Goal: Transaction & Acquisition: Purchase product/service

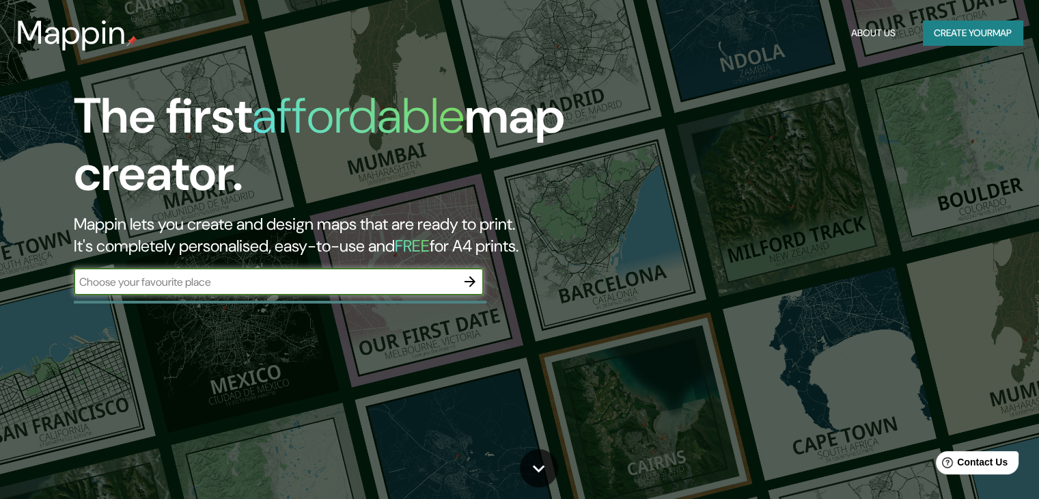
click at [379, 285] on input "text" at bounding box center [265, 282] width 382 height 16
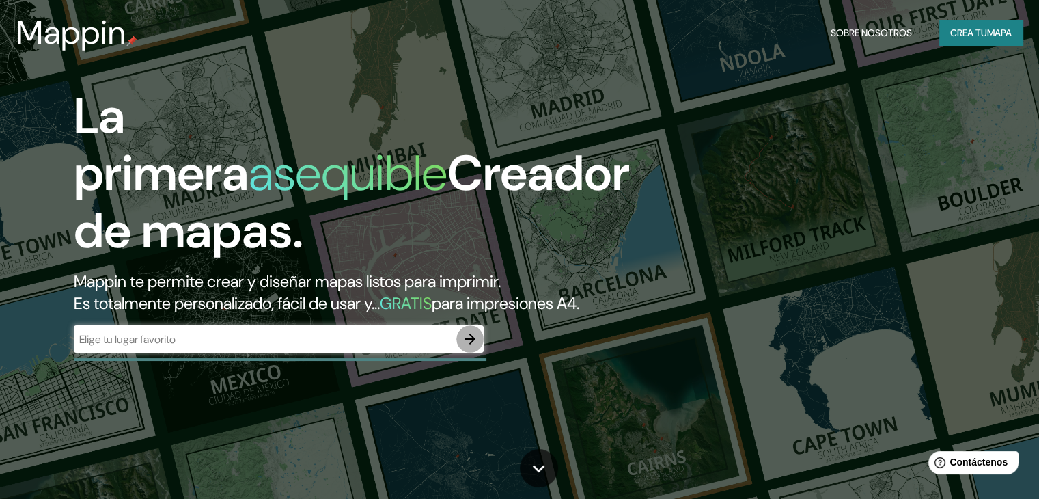
click at [464, 347] on icon "button" at bounding box center [470, 339] width 16 height 16
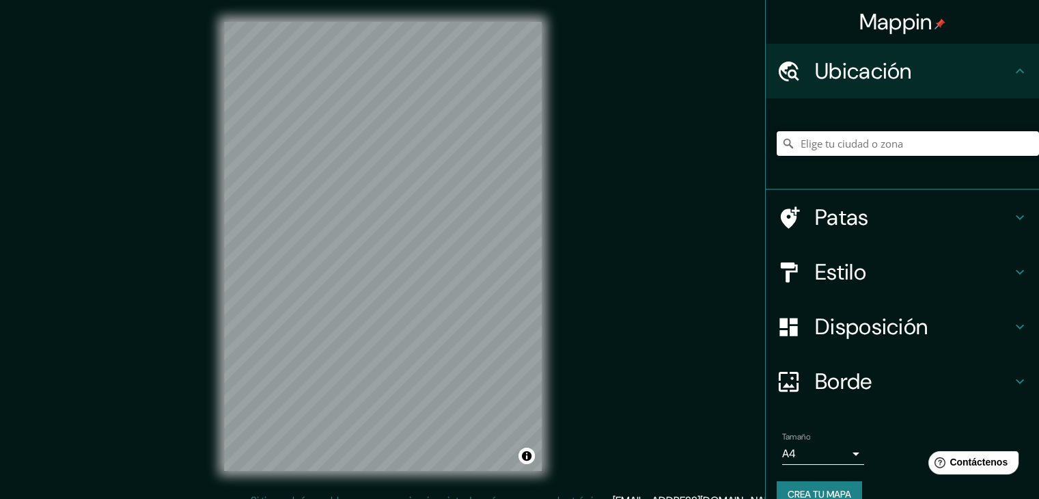
click at [825, 145] on input "Elige tu ciudad o zona" at bounding box center [907, 143] width 262 height 25
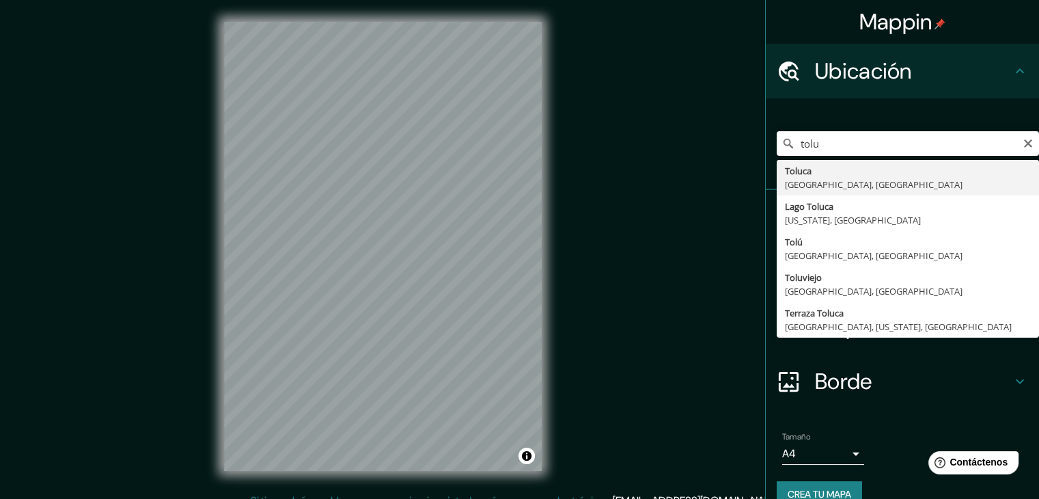
type input "[GEOGRAPHIC_DATA], [GEOGRAPHIC_DATA], [GEOGRAPHIC_DATA]"
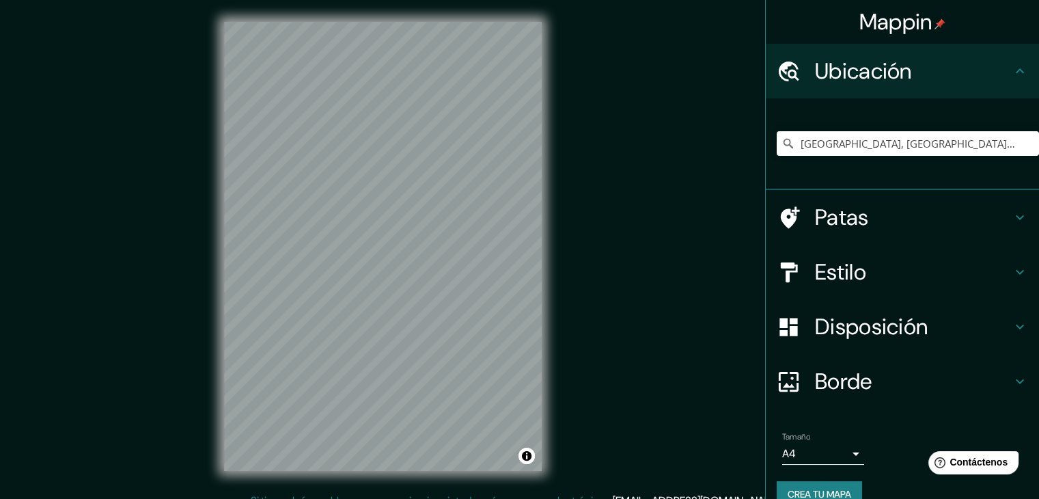
click at [842, 457] on body "Mappin Ubicación [GEOGRAPHIC_DATA], [GEOGRAPHIC_DATA], [GEOGRAPHIC_DATA] Patas …" at bounding box center [519, 249] width 1039 height 499
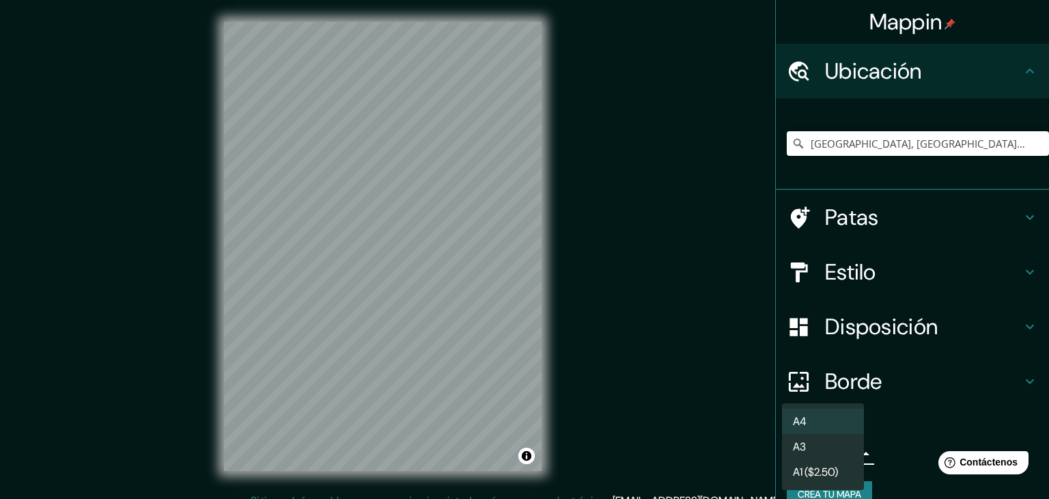
click at [809, 424] on li "A4" at bounding box center [823, 420] width 82 height 25
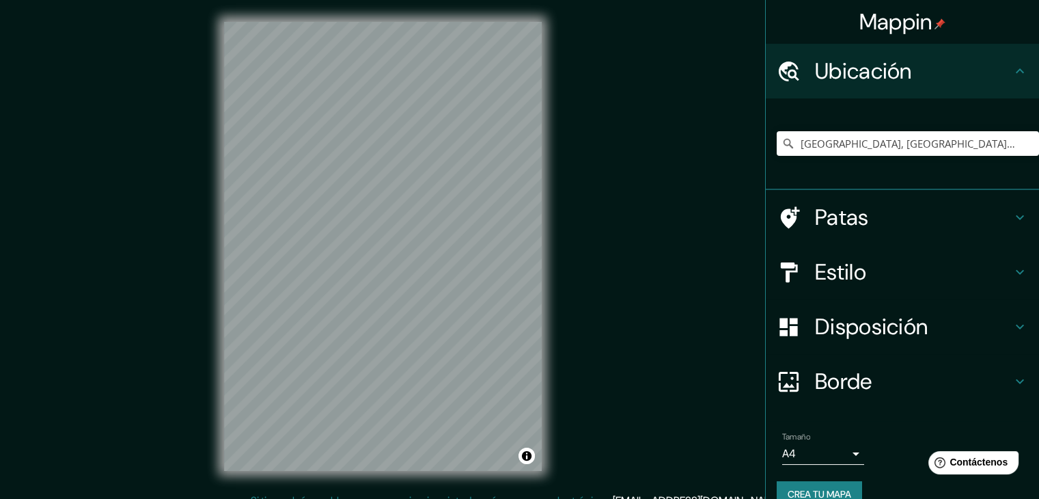
click at [855, 222] on font "Patas" at bounding box center [842, 217] width 54 height 29
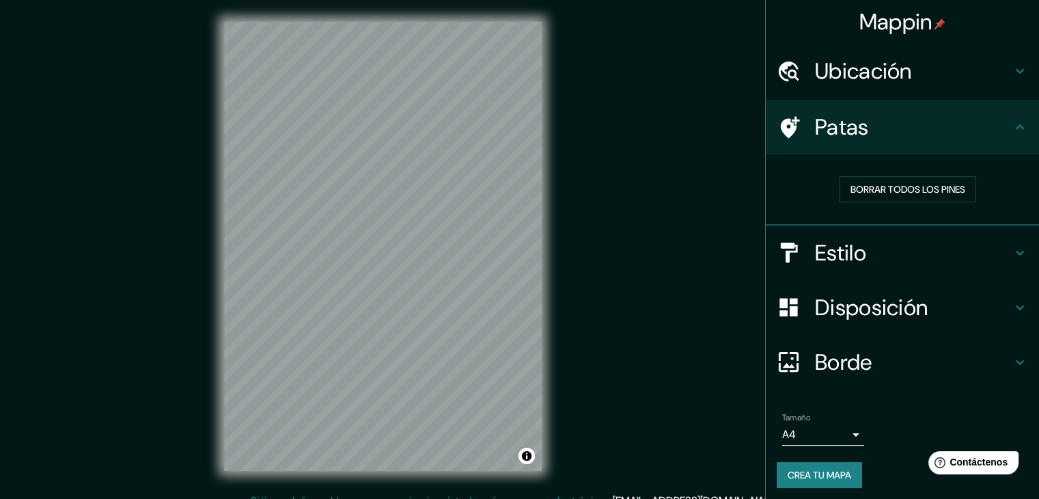
click at [1011, 124] on icon at bounding box center [1019, 127] width 16 height 16
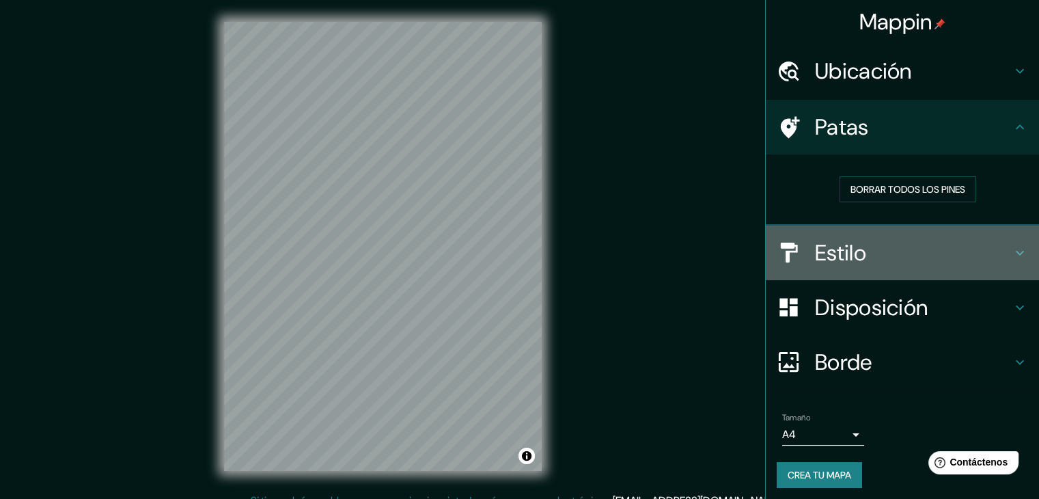
click at [860, 247] on h4 "Estilo" at bounding box center [913, 252] width 197 height 27
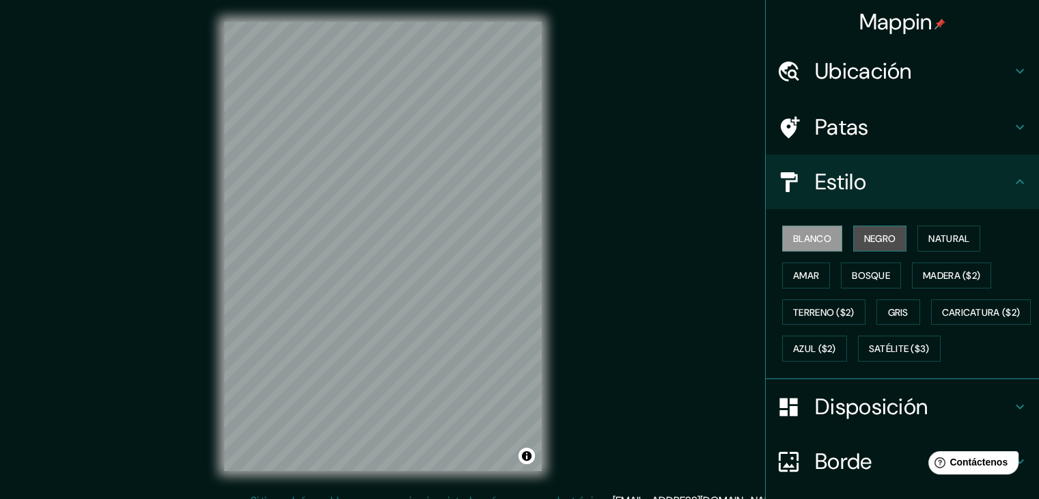
click at [880, 238] on font "Negro" at bounding box center [880, 238] width 32 height 12
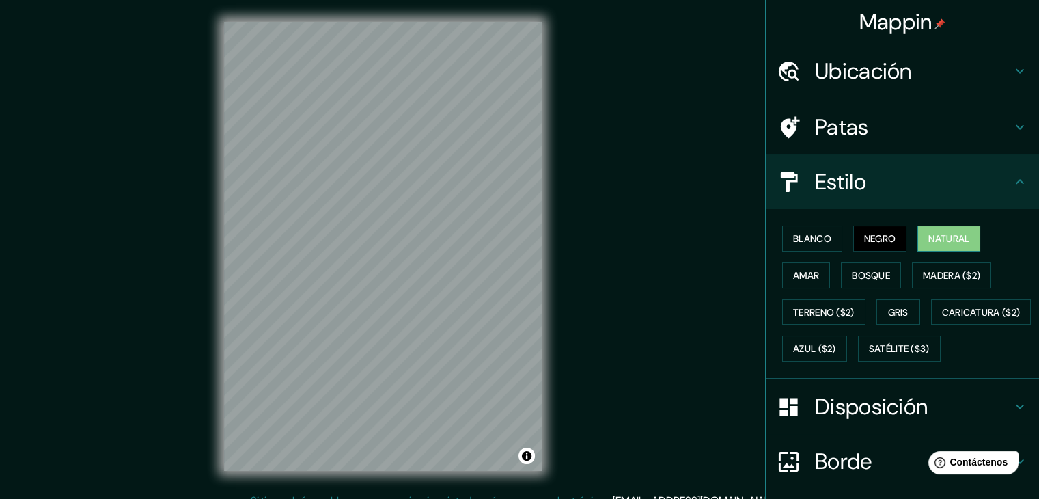
click at [930, 239] on font "Natural" at bounding box center [948, 238] width 41 height 12
click at [813, 277] on button "Amar" at bounding box center [806, 275] width 48 height 26
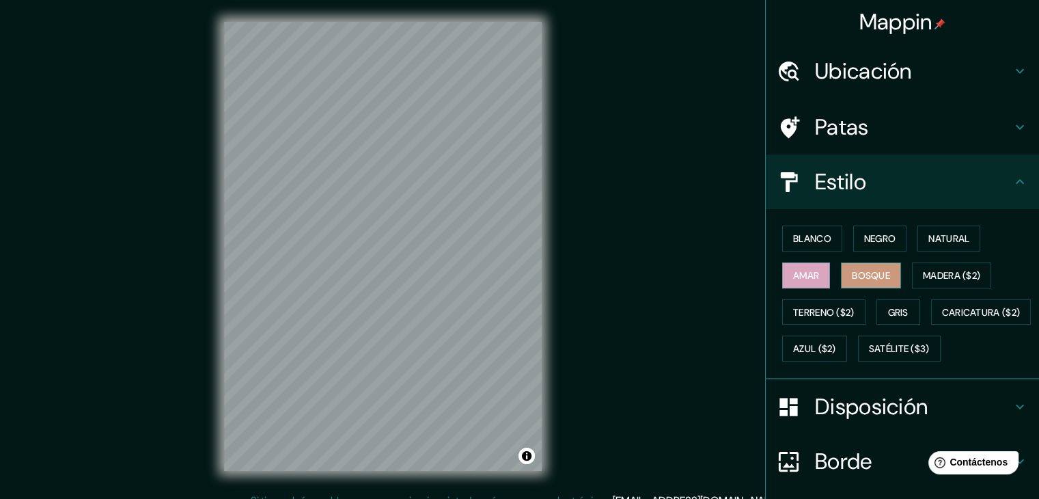
click at [854, 271] on font "Bosque" at bounding box center [871, 275] width 38 height 12
click at [935, 280] on font "Madera ($2)" at bounding box center [951, 275] width 57 height 18
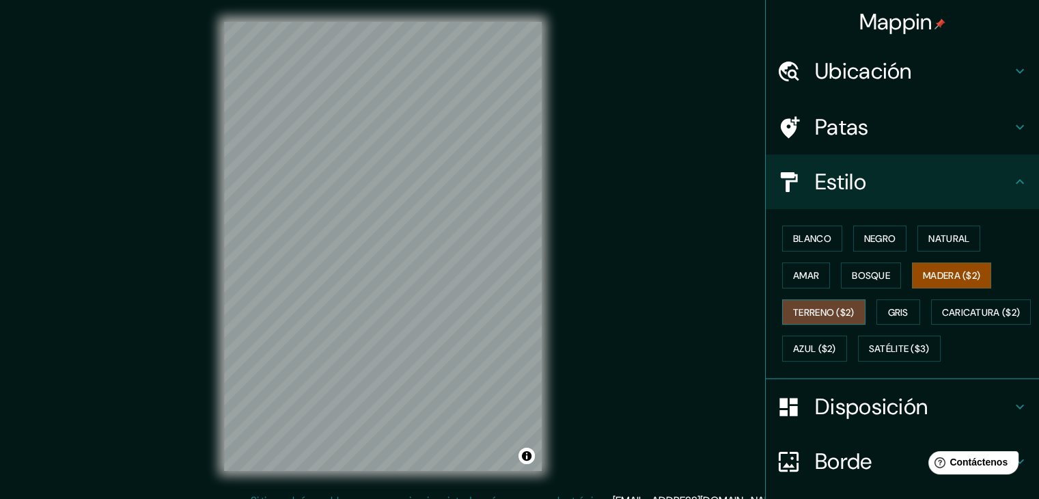
click at [822, 306] on font "Terreno ($2)" at bounding box center [823, 312] width 61 height 12
click at [901, 296] on div "Blanco Negro Natural Amar Bosque Madera ($2) Terreno ($2) Gris Caricatura ($2) …" at bounding box center [907, 293] width 262 height 147
click at [888, 309] on font "Gris" at bounding box center [898, 312] width 20 height 12
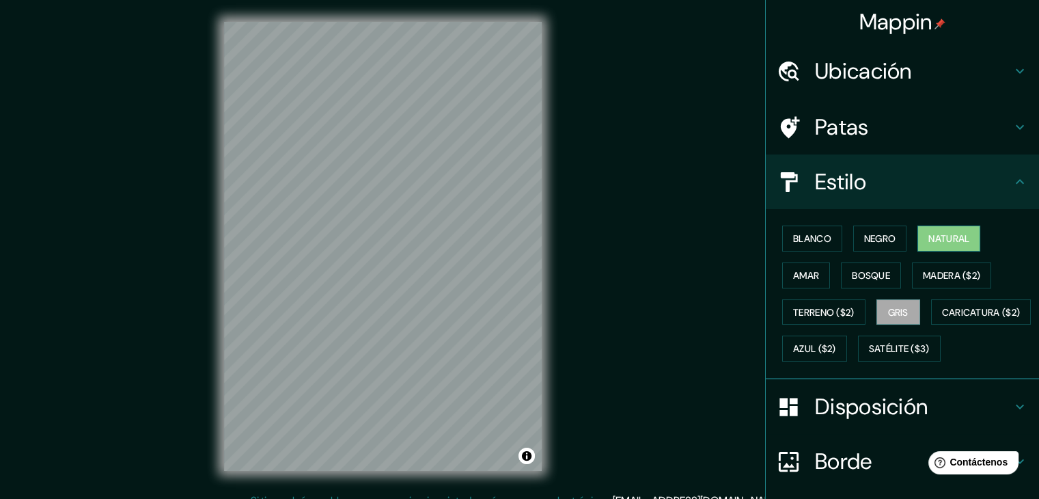
click at [935, 234] on font "Natural" at bounding box center [948, 238] width 41 height 12
click at [869, 355] on font "Satélite ($3)" at bounding box center [899, 349] width 61 height 12
click at [948, 236] on font "Natural" at bounding box center [948, 238] width 41 height 12
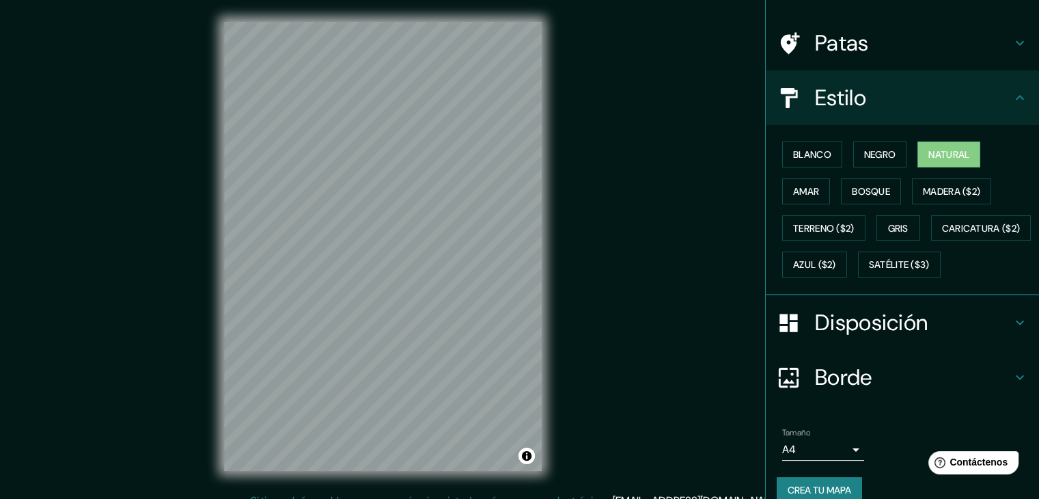
scroll to position [138, 0]
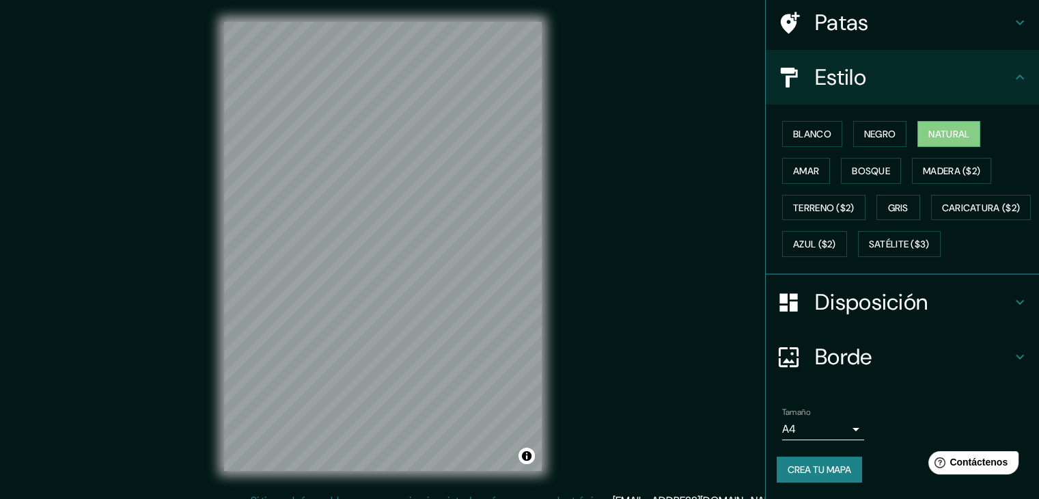
click at [884, 301] on font "Disposición" at bounding box center [871, 302] width 113 height 29
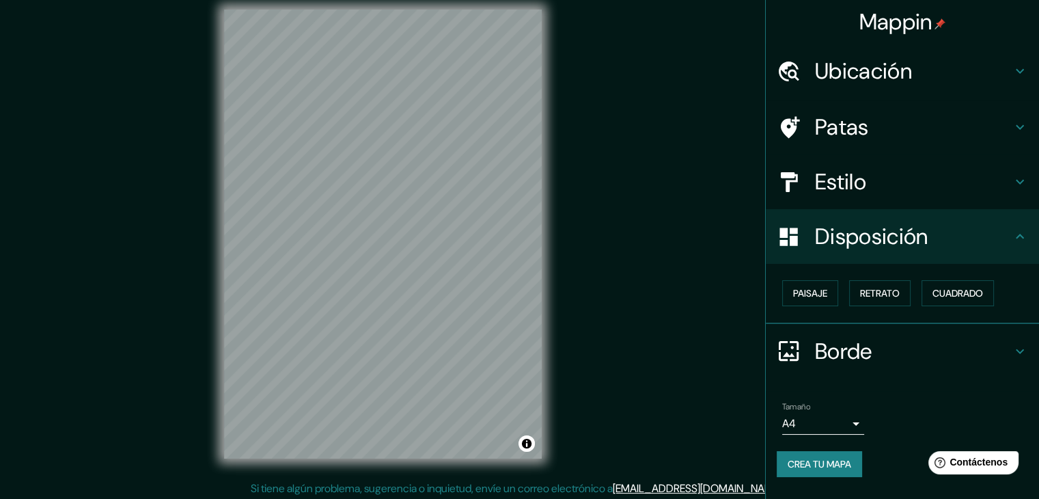
scroll to position [16, 0]
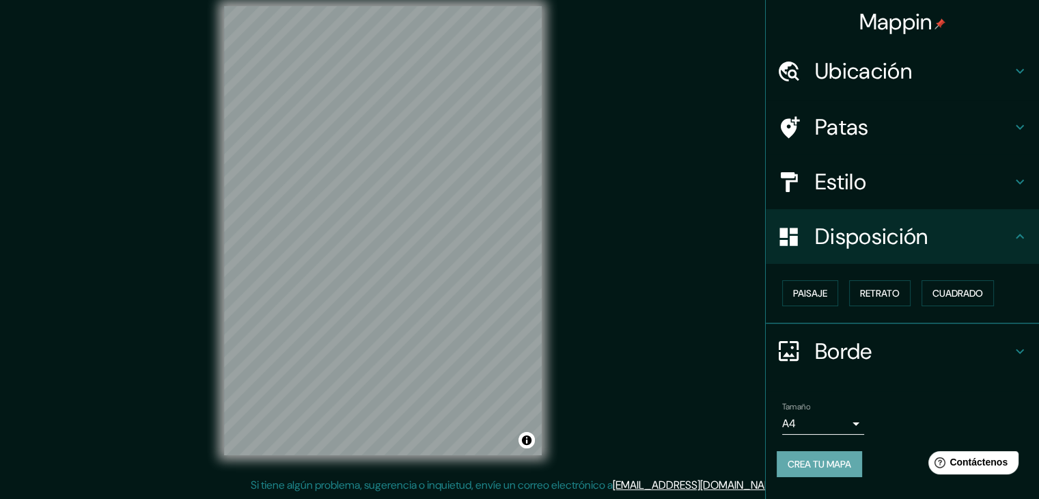
click at [850, 460] on font "Crea tu mapa" at bounding box center [819, 464] width 64 height 12
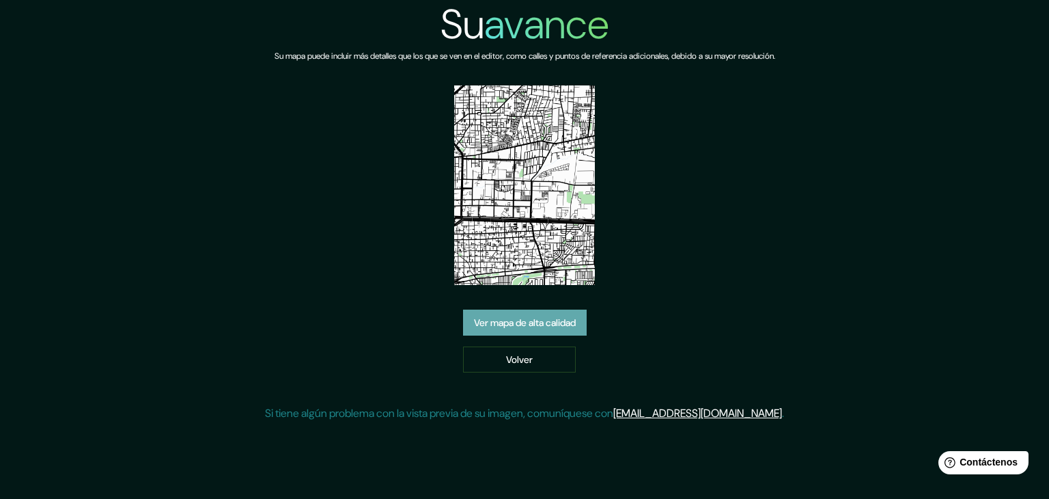
click at [555, 323] on font "Ver mapa de alta calidad" at bounding box center [525, 322] width 102 height 12
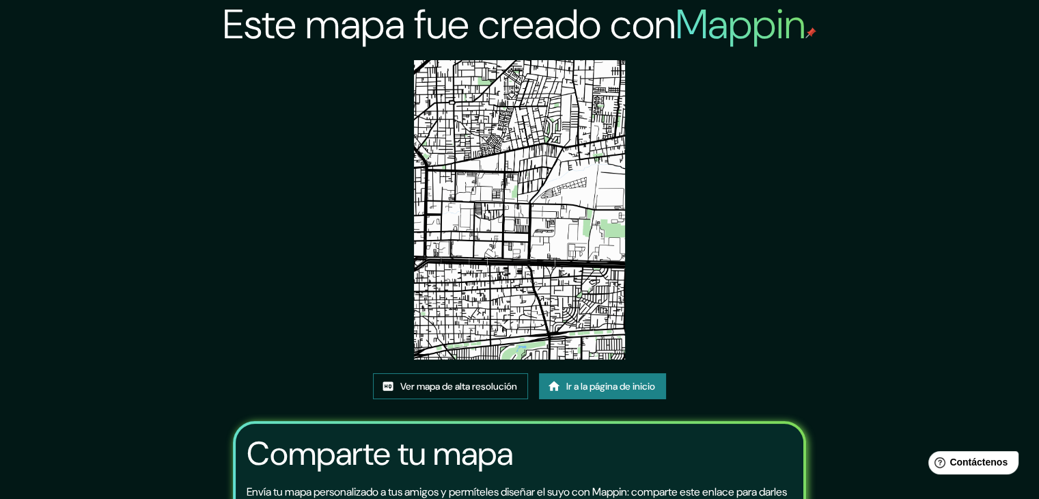
click at [449, 391] on font "Ver mapa de alta resolución" at bounding box center [458, 386] width 117 height 12
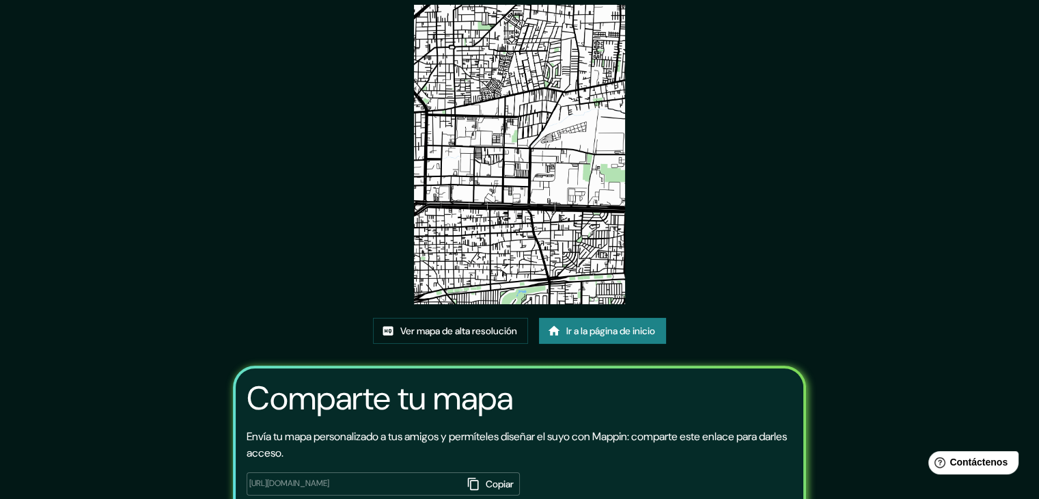
scroll to position [143, 0]
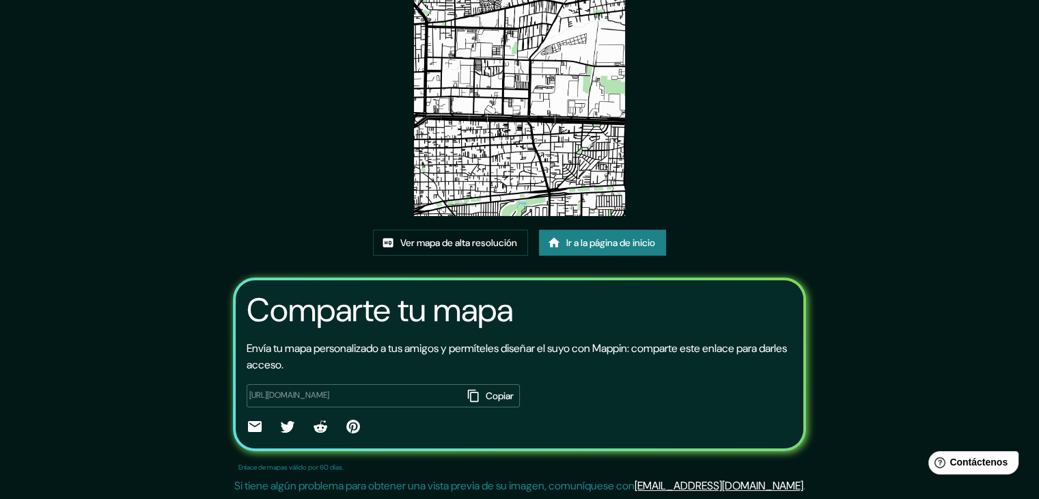
click at [466, 397] on icon "button" at bounding box center [473, 396] width 14 height 14
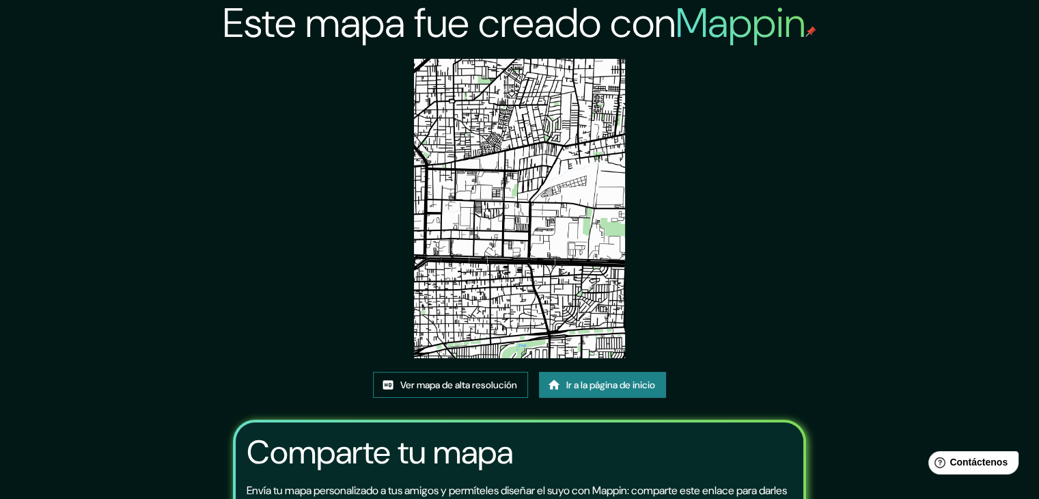
scroll to position [0, 0]
